Goal: Task Accomplishment & Management: Manage account settings

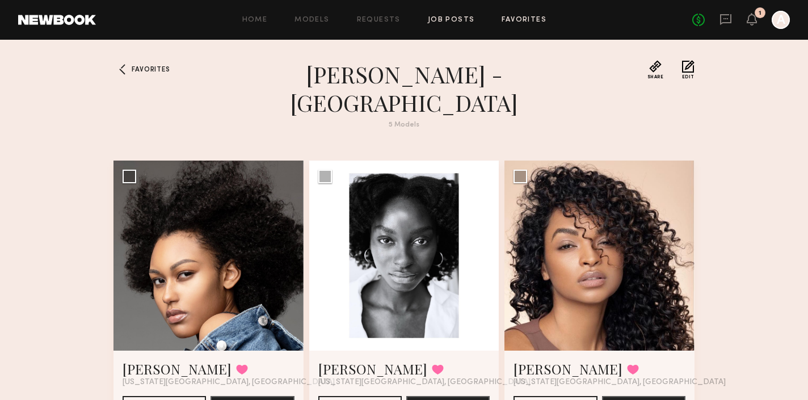
click at [462, 16] on link "Job Posts" at bounding box center [451, 19] width 47 height 7
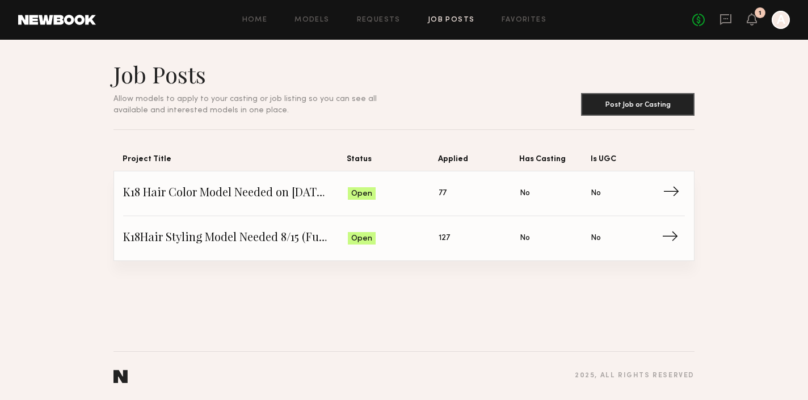
click at [417, 198] on span "Status: Open" at bounding box center [393, 193] width 91 height 17
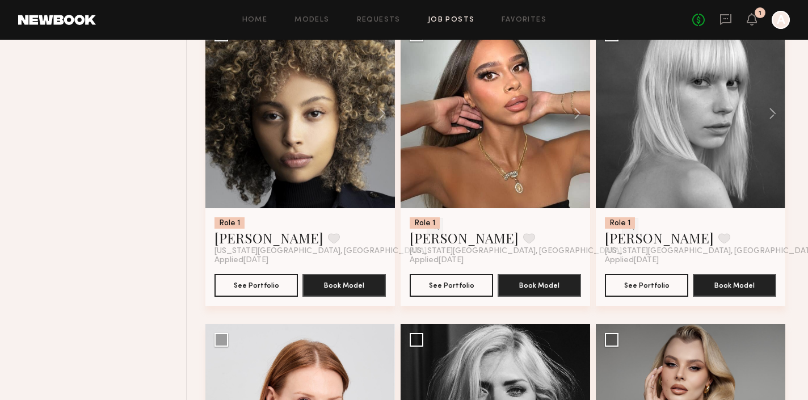
scroll to position [1741, 0]
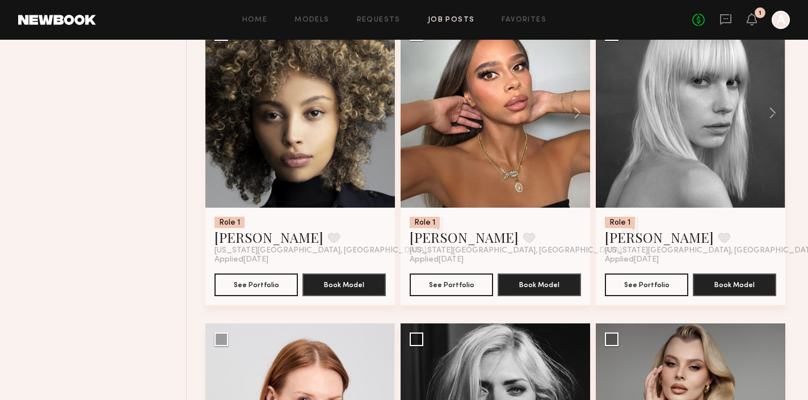
click at [326, 251] on div "Role 1 Andreanna H. Favorite New York City, NY" at bounding box center [299, 236] width 171 height 39
click at [264, 285] on button "See Portfolio" at bounding box center [255, 284] width 83 height 23
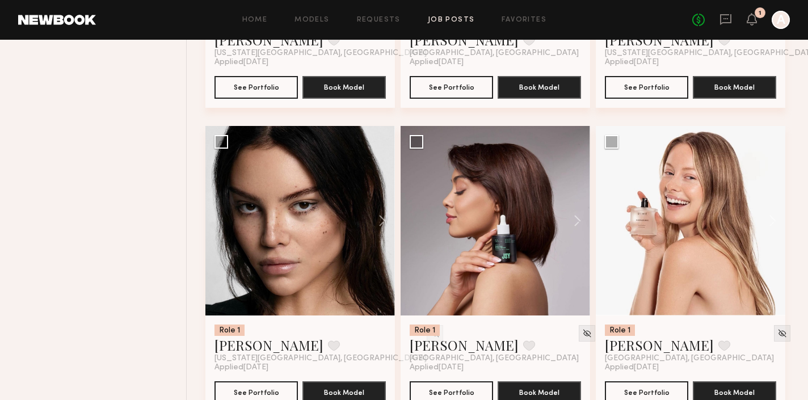
scroll to position [5600, 0]
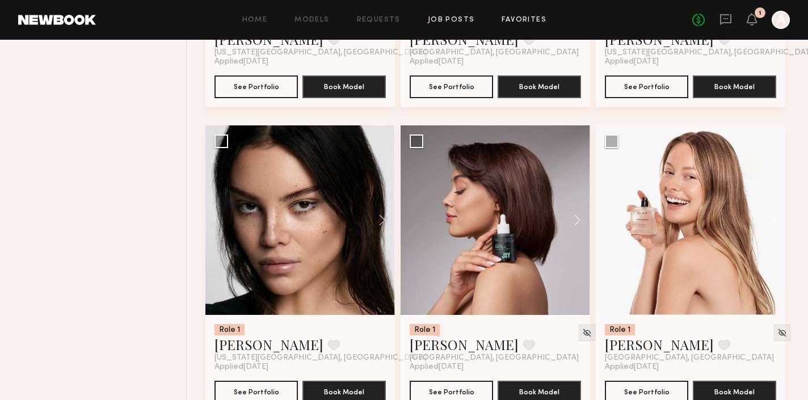
click at [507, 19] on link "Favorites" at bounding box center [523, 19] width 45 height 7
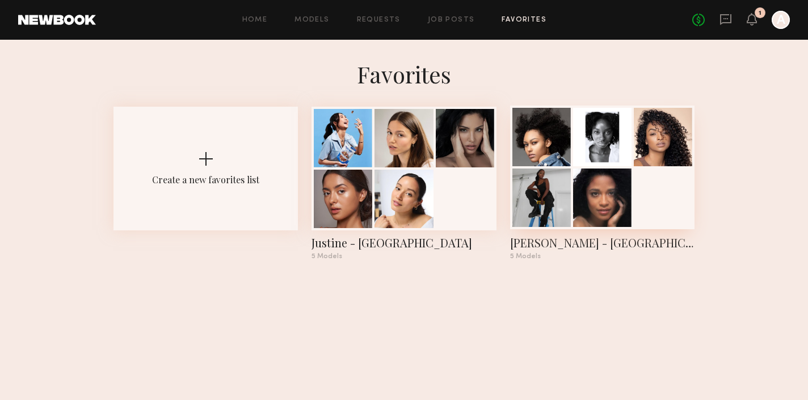
click at [657, 202] on div at bounding box center [602, 167] width 184 height 124
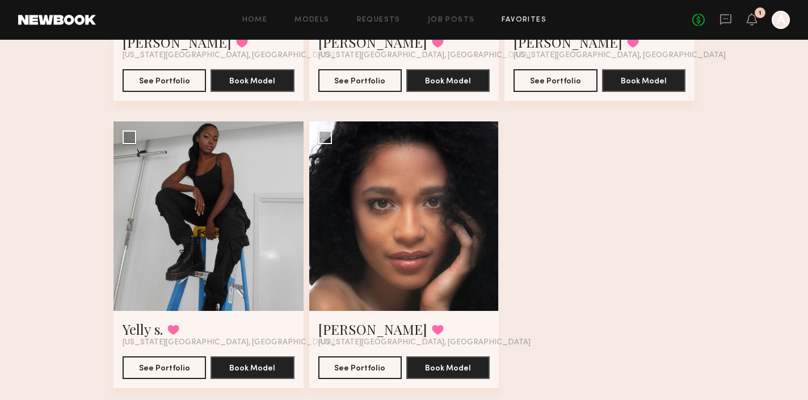
scroll to position [325, 0]
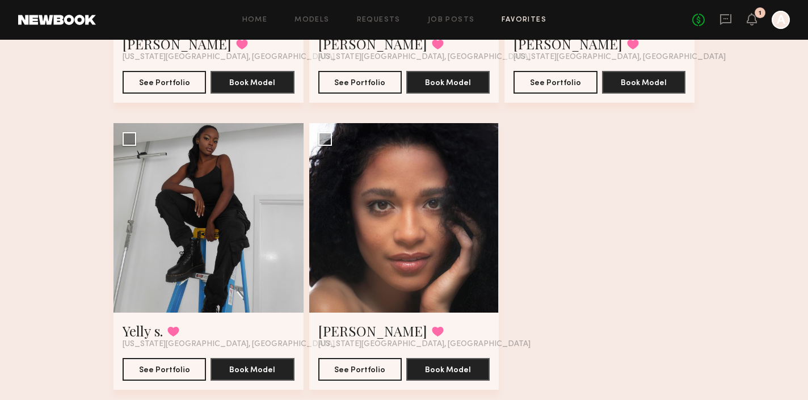
click at [442, 14] on div "Home Models Requests Job Posts Favorites Sign Out No fees up to $5,000 1 A" at bounding box center [443, 20] width 694 height 18
click at [443, 18] on link "Job Posts" at bounding box center [451, 19] width 47 height 7
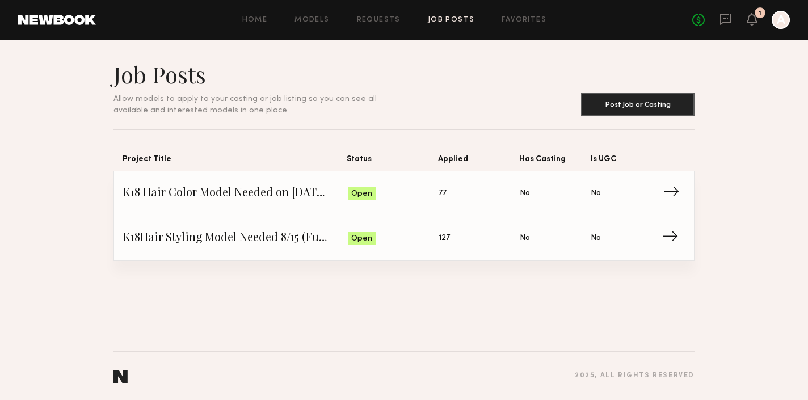
click at [488, 191] on span "Applied: 77" at bounding box center [478, 193] width 81 height 17
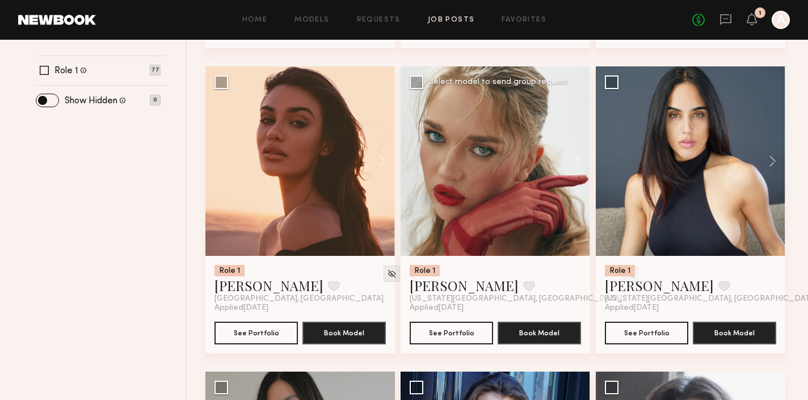
scroll to position [474, 0]
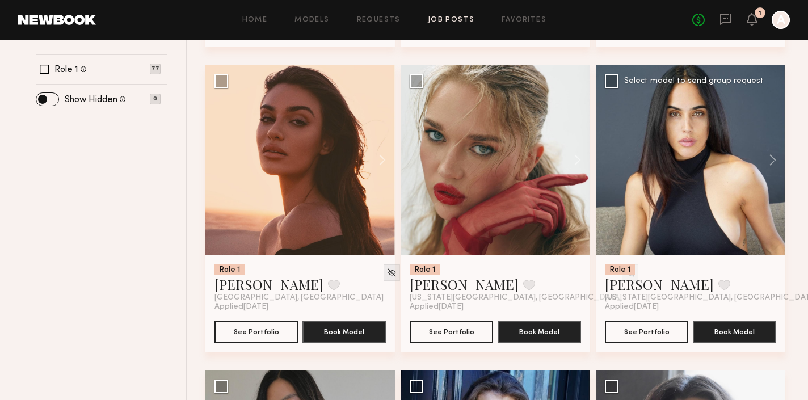
click at [718, 171] on div at bounding box center [689, 159] width 189 height 189
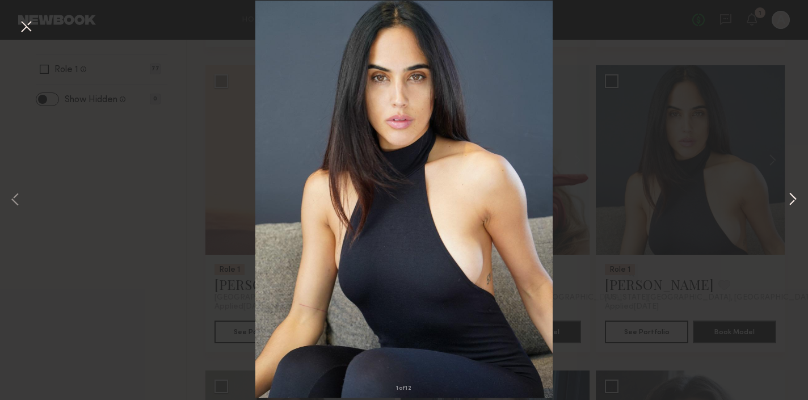
click at [792, 198] on button at bounding box center [792, 200] width 14 height 320
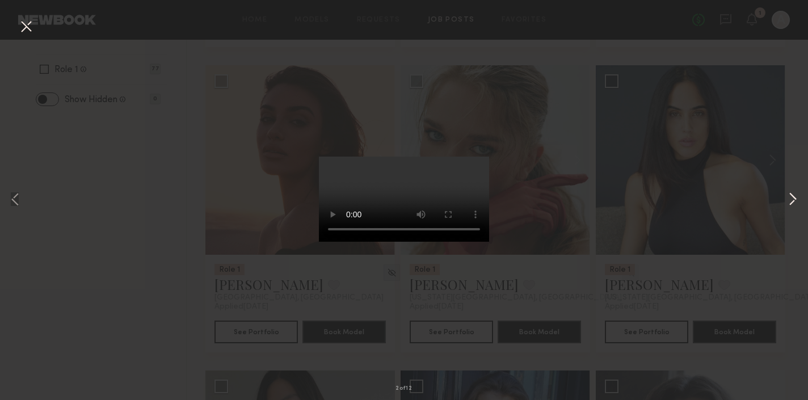
click at [792, 198] on button at bounding box center [792, 200] width 14 height 320
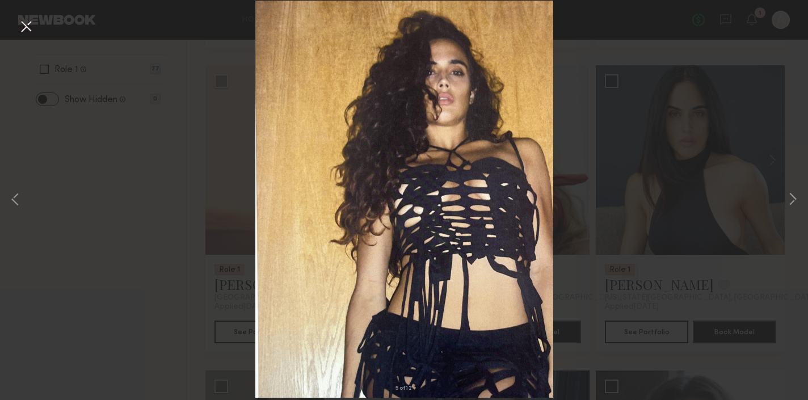
click at [26, 27] on button at bounding box center [26, 27] width 18 height 20
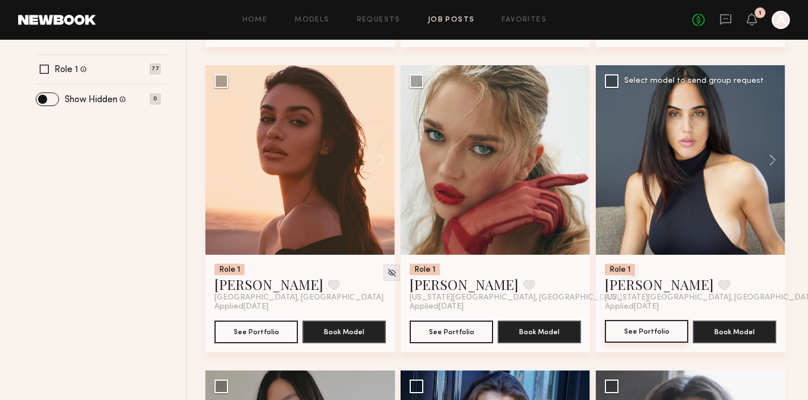
click at [640, 331] on button "See Portfolio" at bounding box center [646, 331] width 83 height 23
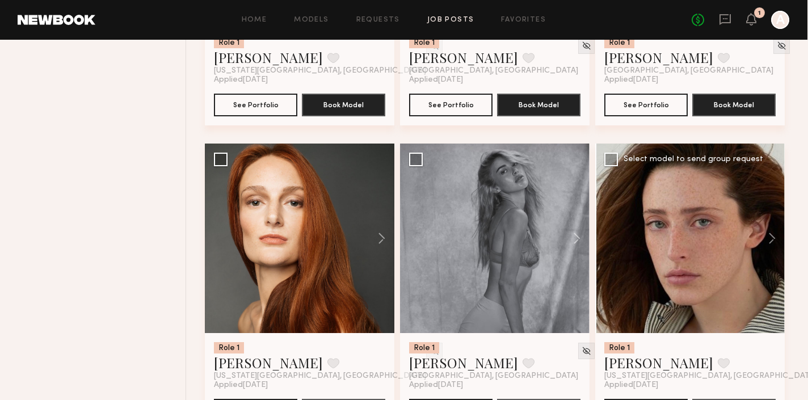
scroll to position [5280, 0]
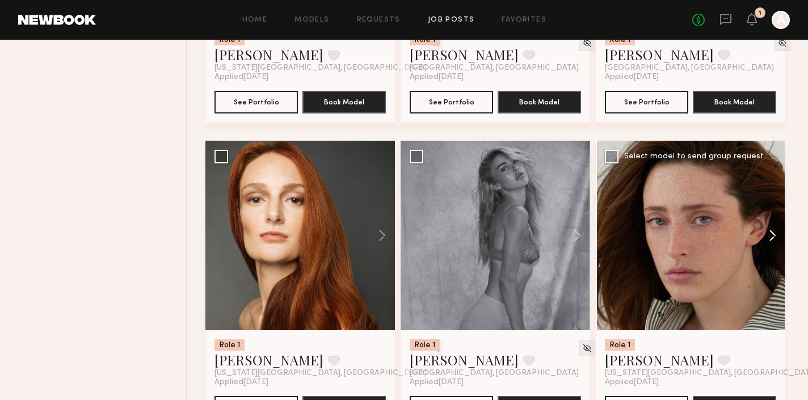
click at [775, 234] on button at bounding box center [767, 235] width 36 height 189
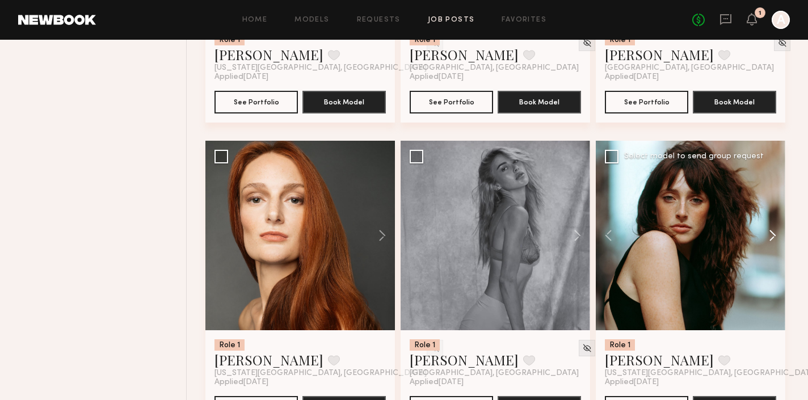
click at [775, 234] on button at bounding box center [767, 235] width 36 height 189
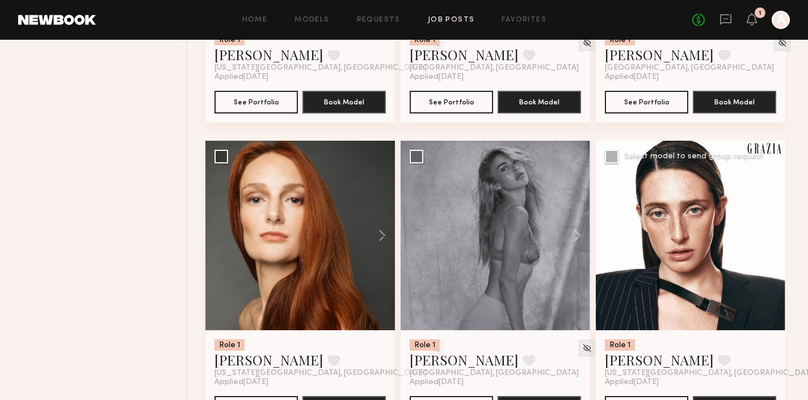
click at [775, 234] on button at bounding box center [767, 235] width 36 height 189
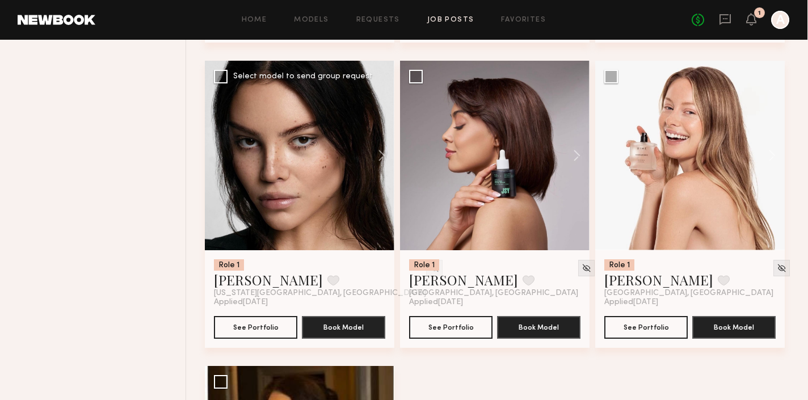
scroll to position [5663, 0]
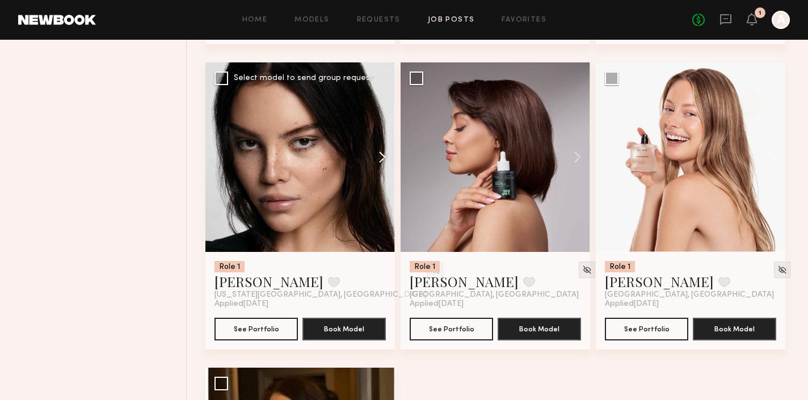
click at [377, 157] on button at bounding box center [376, 156] width 36 height 189
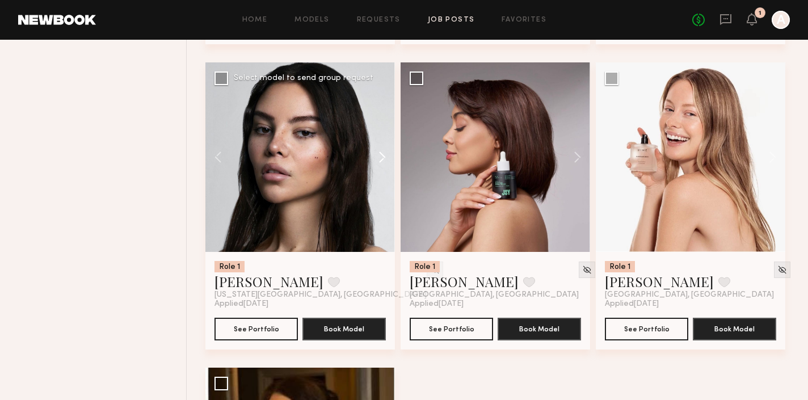
click at [377, 157] on button at bounding box center [376, 156] width 36 height 189
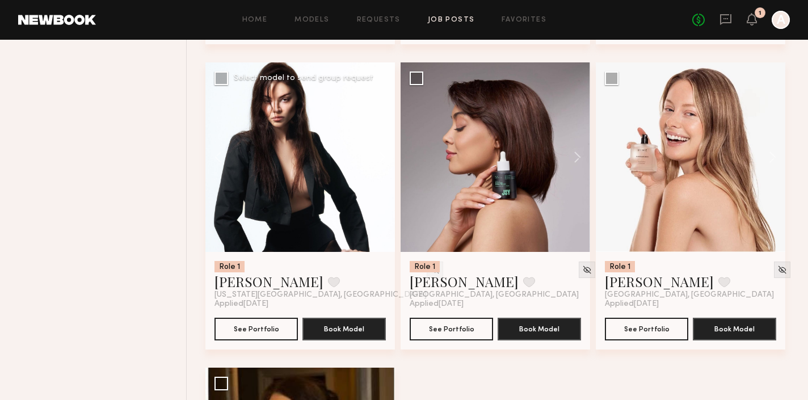
click at [377, 157] on button at bounding box center [376, 156] width 36 height 189
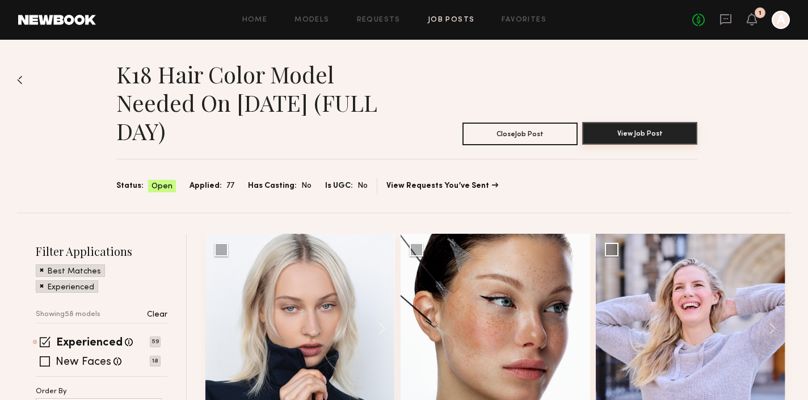
scroll to position [0, 0]
click at [543, 16] on link "Favorites" at bounding box center [523, 19] width 45 height 7
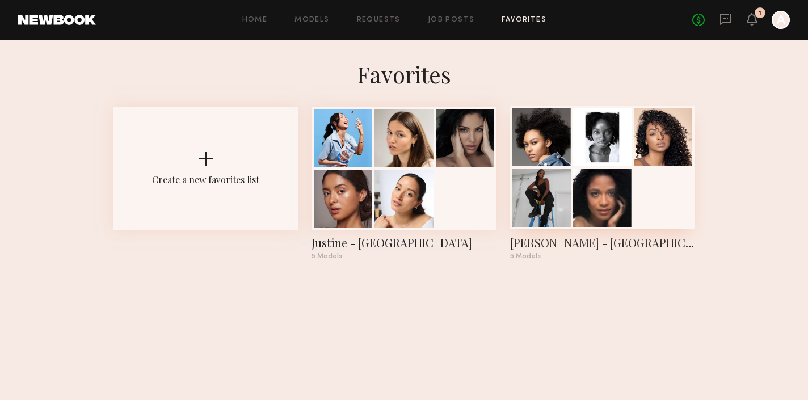
click at [650, 200] on div at bounding box center [602, 167] width 184 height 124
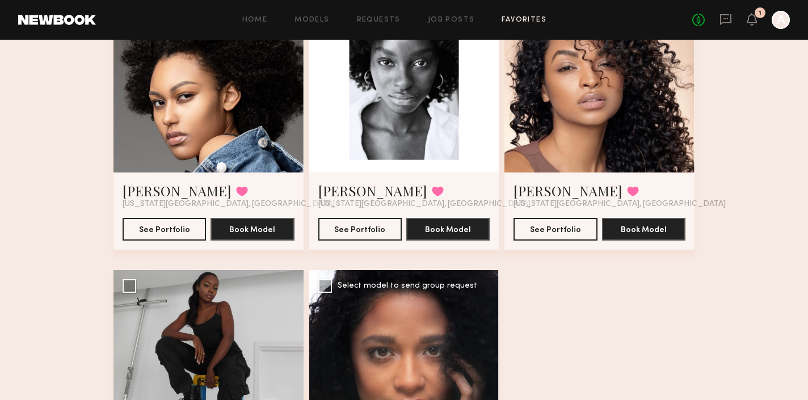
scroll to position [177, 0]
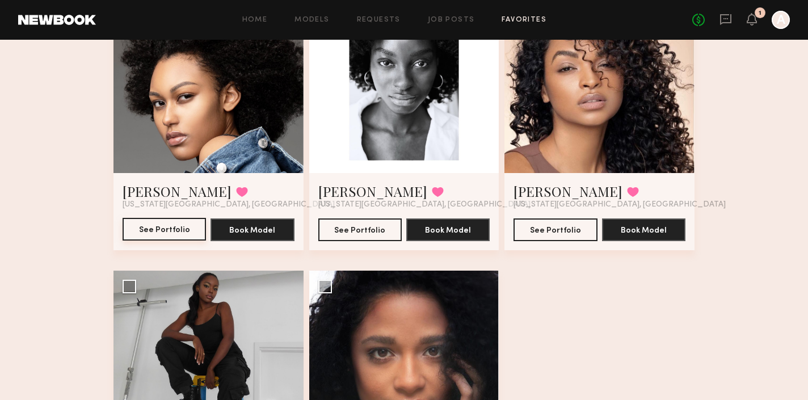
click at [160, 218] on button "See Portfolio" at bounding box center [163, 229] width 83 height 23
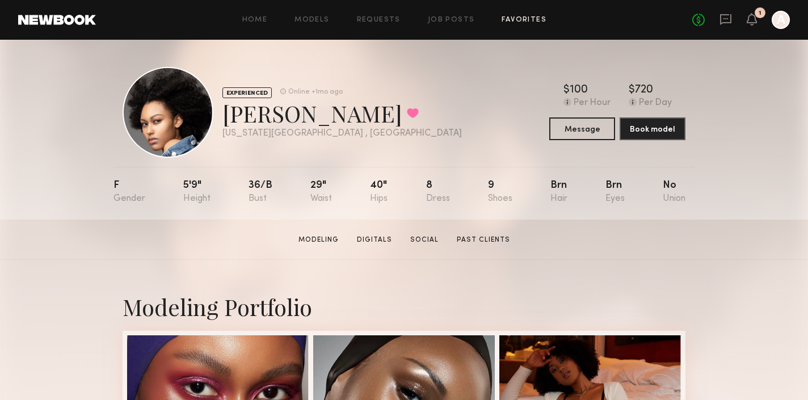
click at [523, 20] on link "Favorites" at bounding box center [523, 19] width 45 height 7
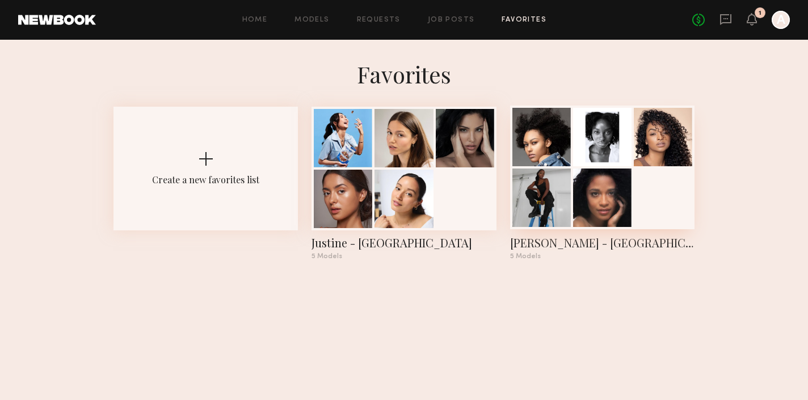
click at [644, 180] on div at bounding box center [602, 167] width 184 height 124
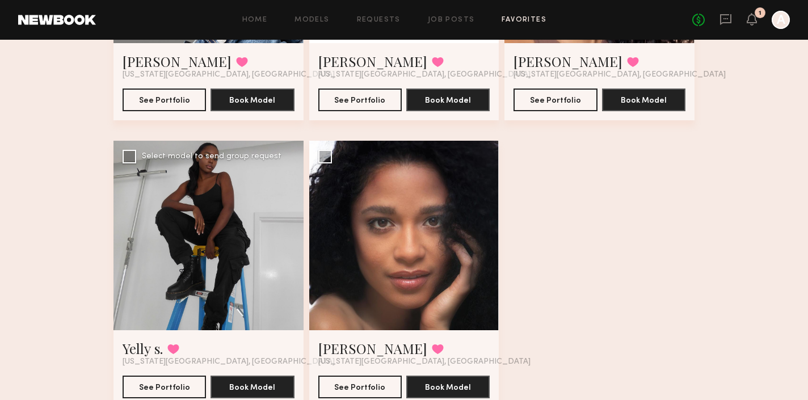
scroll to position [305, 0]
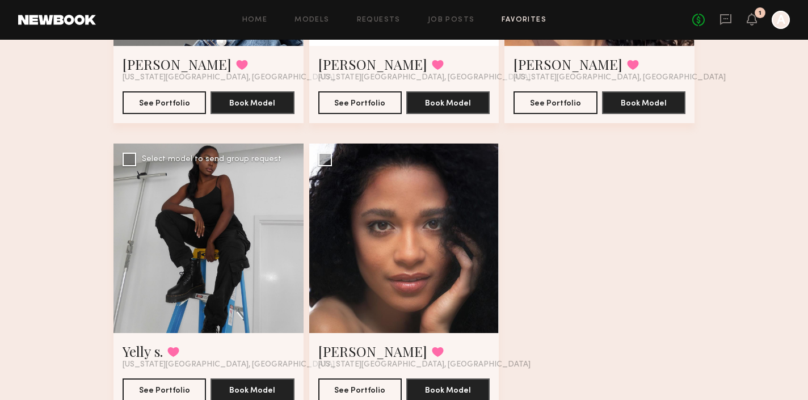
click at [248, 333] on div "Yelly s. Favorited [US_STATE][GEOGRAPHIC_DATA], [GEOGRAPHIC_DATA] See Portfolio…" at bounding box center [208, 371] width 190 height 77
click at [175, 346] on button at bounding box center [173, 351] width 12 height 10
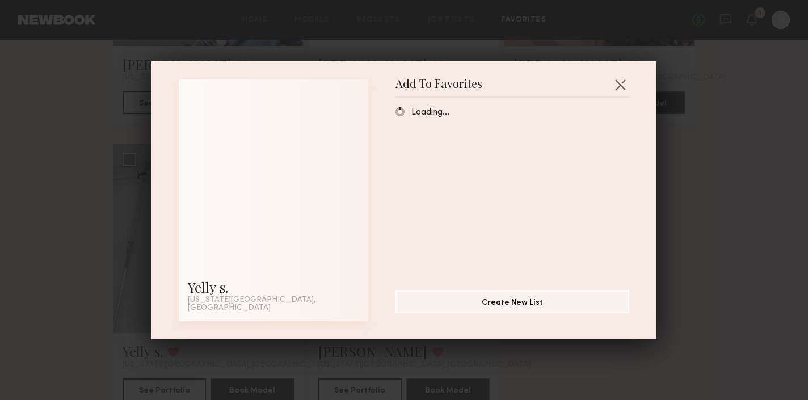
scroll to position [306, 0]
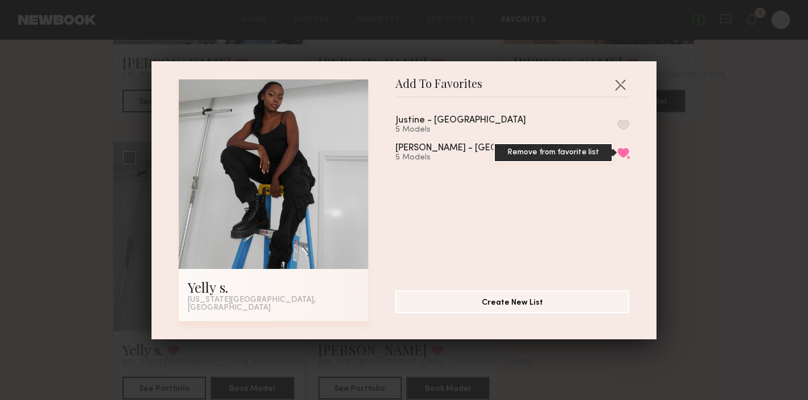
click at [623, 154] on button "Remove from favorite list" at bounding box center [623, 152] width 12 height 10
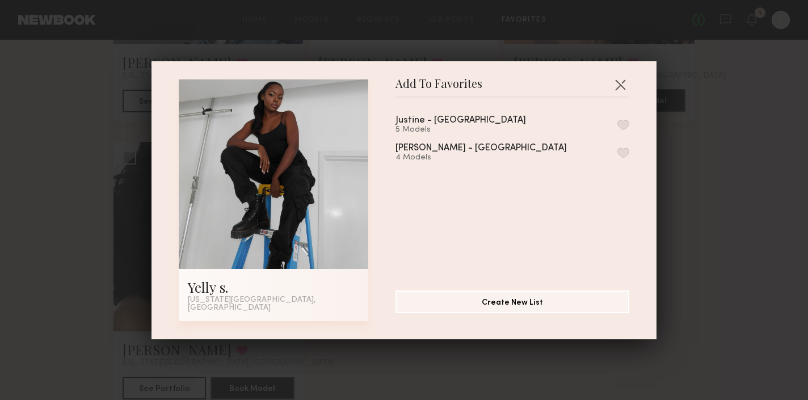
click at [617, 82] on button "button" at bounding box center [620, 84] width 18 height 18
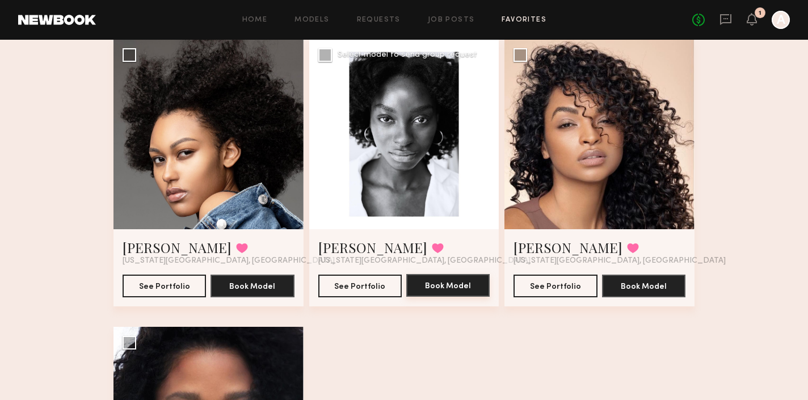
scroll to position [74, 0]
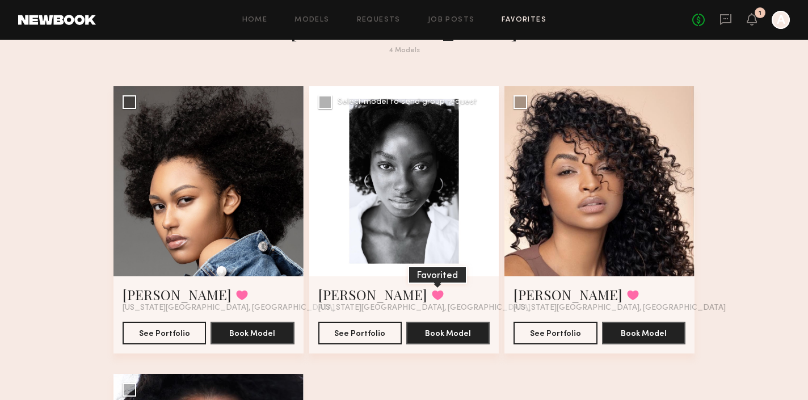
click at [432, 290] on button at bounding box center [438, 295] width 12 height 10
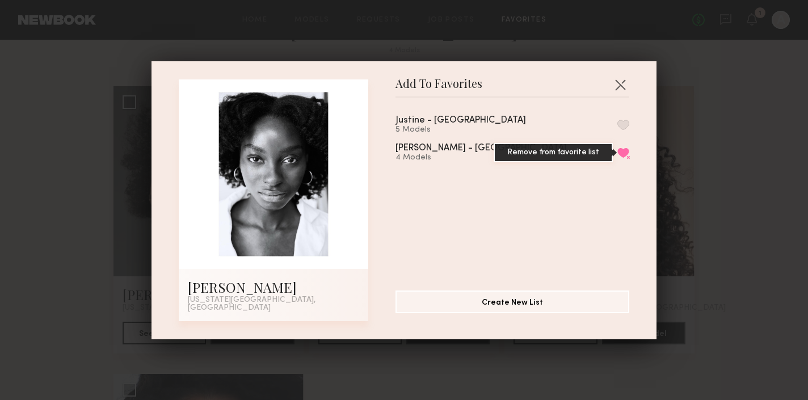
click at [622, 156] on button "Remove from favorite list" at bounding box center [623, 152] width 12 height 10
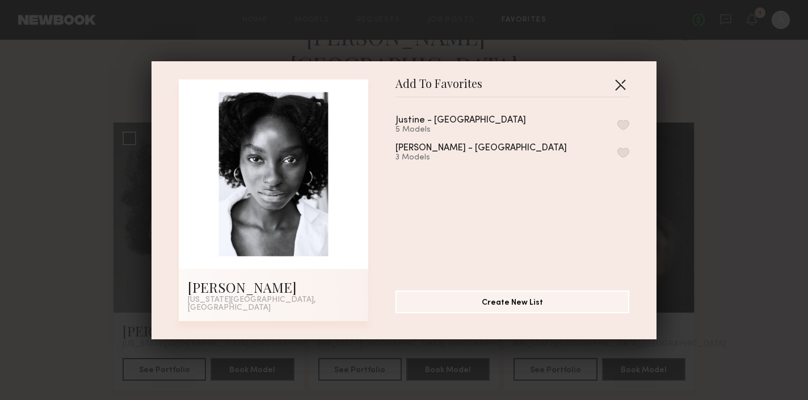
click at [620, 88] on button "button" at bounding box center [620, 84] width 18 height 18
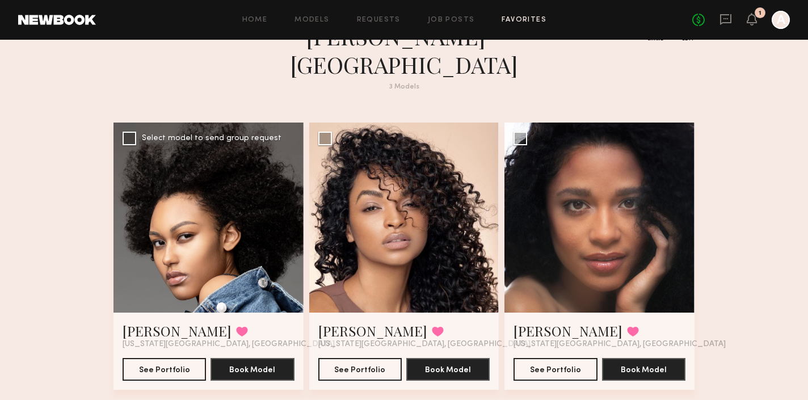
click at [186, 226] on div at bounding box center [208, 217] width 190 height 190
click at [349, 357] on button "See Portfolio" at bounding box center [359, 368] width 83 height 23
click at [545, 357] on button "See Portfolio" at bounding box center [554, 368] width 83 height 23
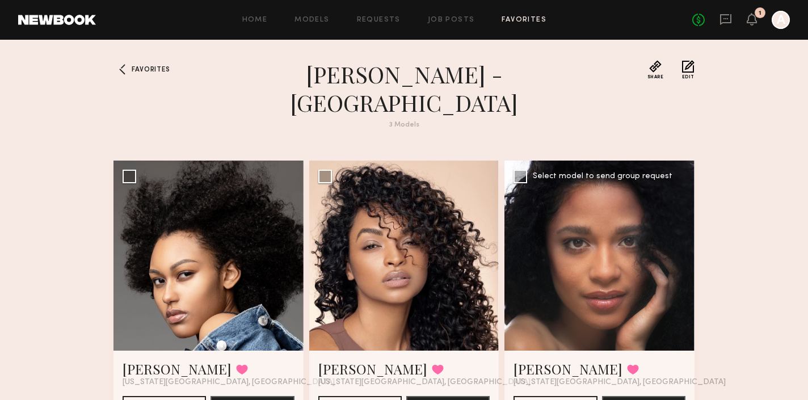
scroll to position [0, 0]
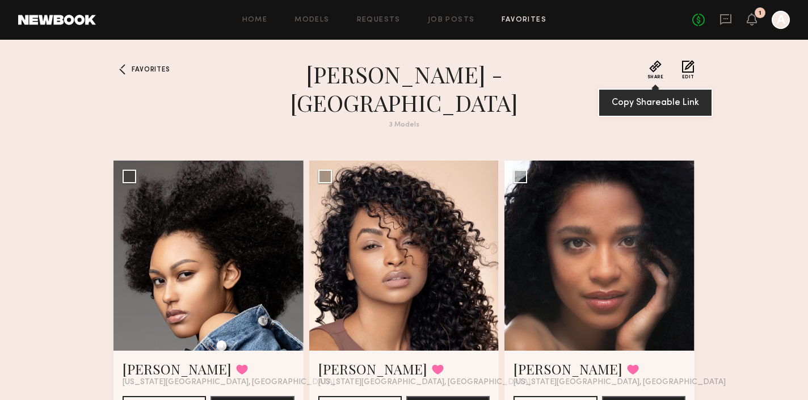
click at [654, 69] on button "Share" at bounding box center [655, 69] width 16 height 19
click at [649, 69] on button "Share" at bounding box center [655, 69] width 16 height 19
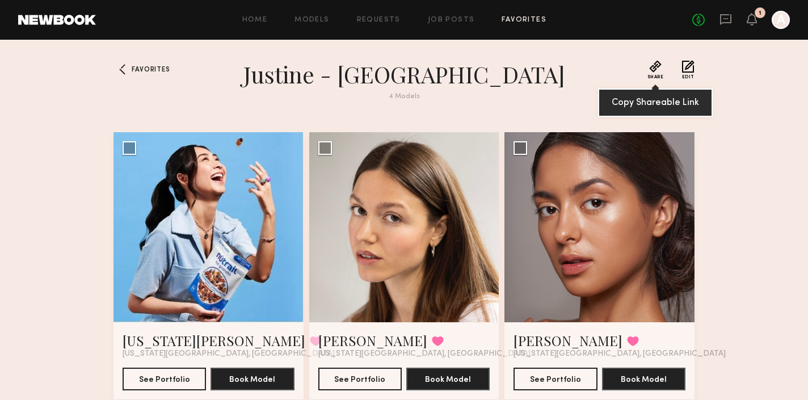
click at [653, 69] on button "Share" at bounding box center [655, 69] width 16 height 19
